Goal: Check status: Check status

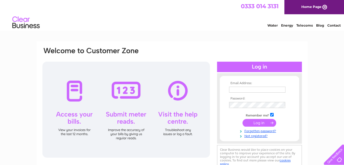
type input "[EMAIL_ADDRESS][DOMAIN_NAME]"
click at [76, 92] on div at bounding box center [126, 110] width 168 height 96
click at [257, 123] on input "submit" at bounding box center [260, 123] width 34 height 8
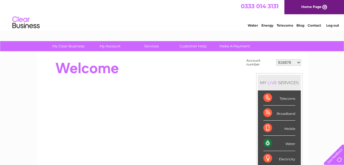
click at [289, 60] on select "916878 30270082" at bounding box center [288, 62] width 25 height 7
click at [280, 145] on div "Water" at bounding box center [280, 143] width 32 height 15
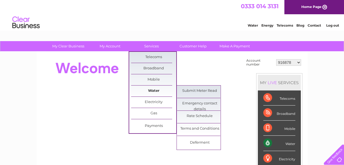
click at [154, 90] on link "Water" at bounding box center [153, 90] width 45 height 11
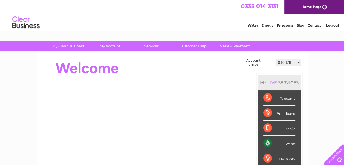
click at [284, 64] on select "916878 30270082" at bounding box center [288, 62] width 25 height 7
click at [276, 59] on select "916878 30270082" at bounding box center [288, 62] width 25 height 7
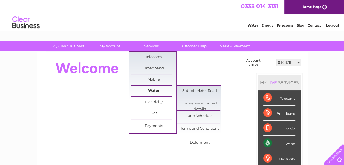
click at [151, 91] on link "Water" at bounding box center [153, 90] width 45 height 11
